Goal: Transaction & Acquisition: Purchase product/service

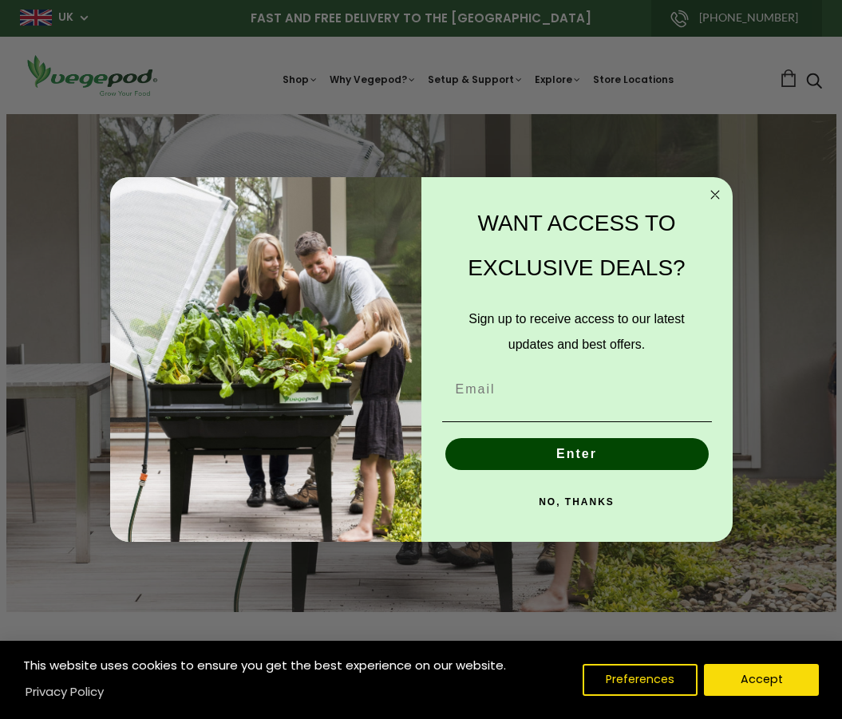
click at [719, 187] on circle "Close dialog" at bounding box center [714, 195] width 18 height 18
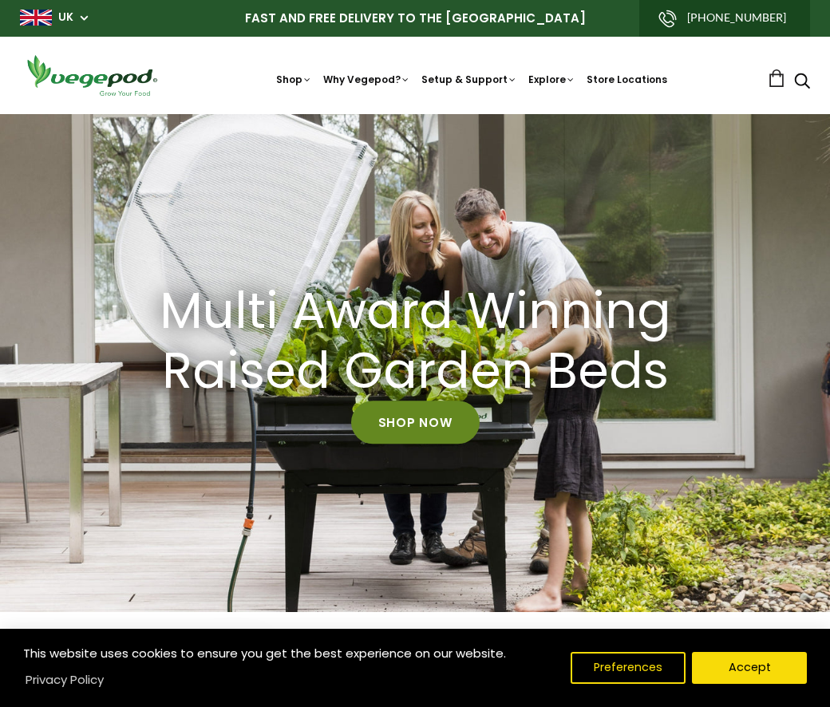
scroll to position [0, 259]
click at [420, 431] on link "Shop Now" at bounding box center [415, 422] width 128 height 43
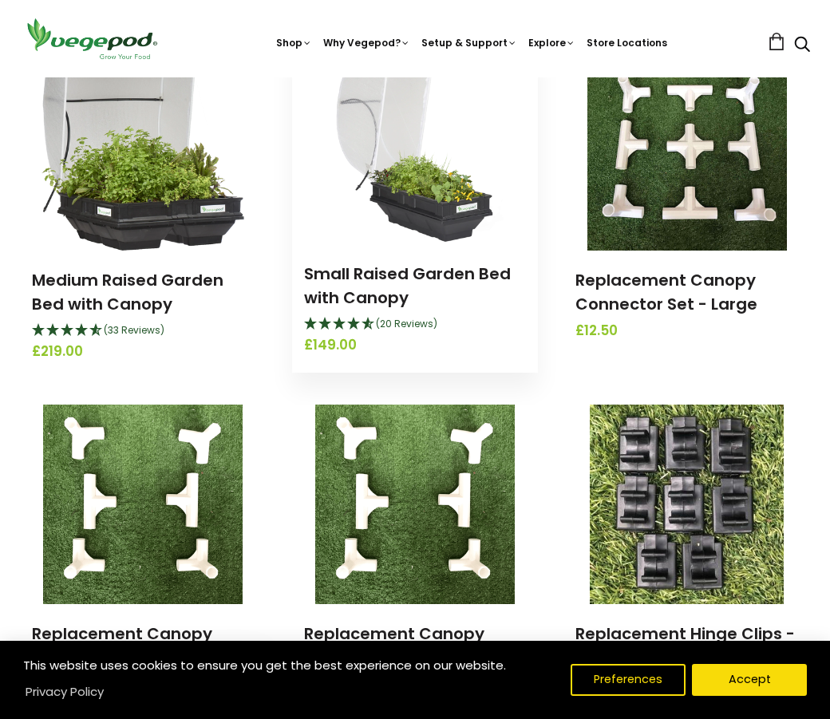
scroll to position [1436, 0]
